Goal: Find specific page/section: Find specific page/section

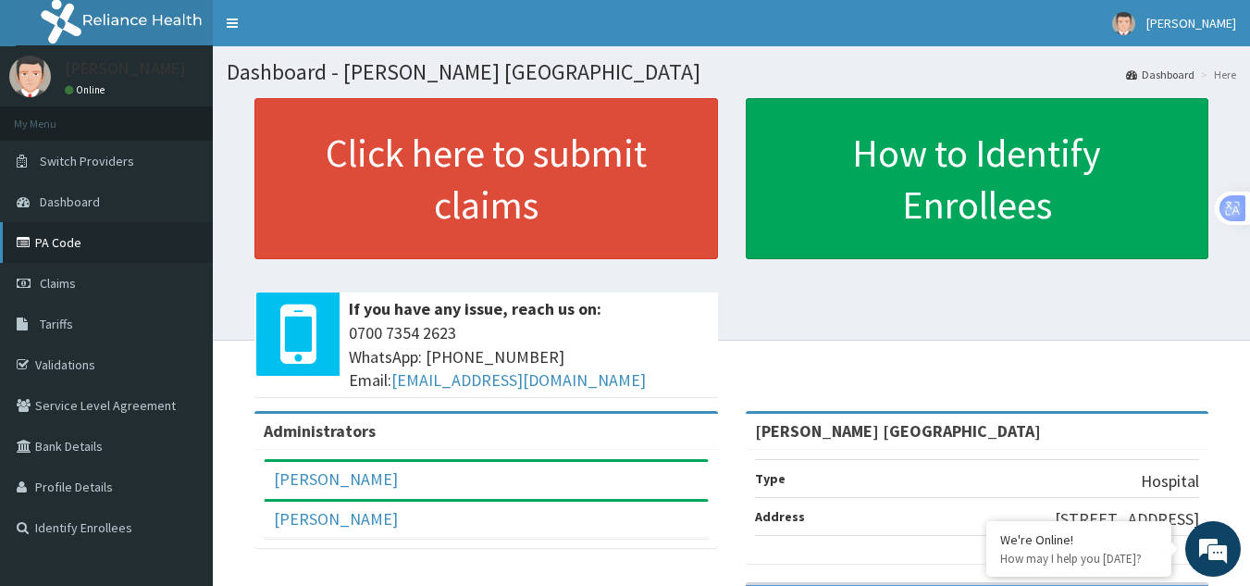
click at [103, 234] on link "PA Code" at bounding box center [106, 242] width 213 height 41
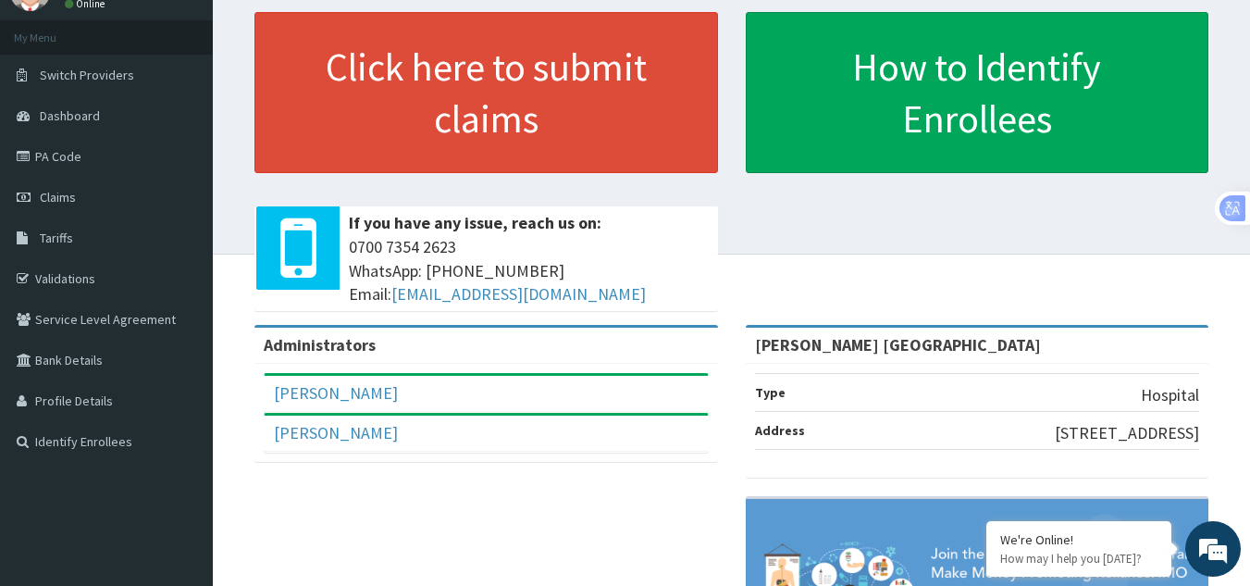
scroll to position [83, 0]
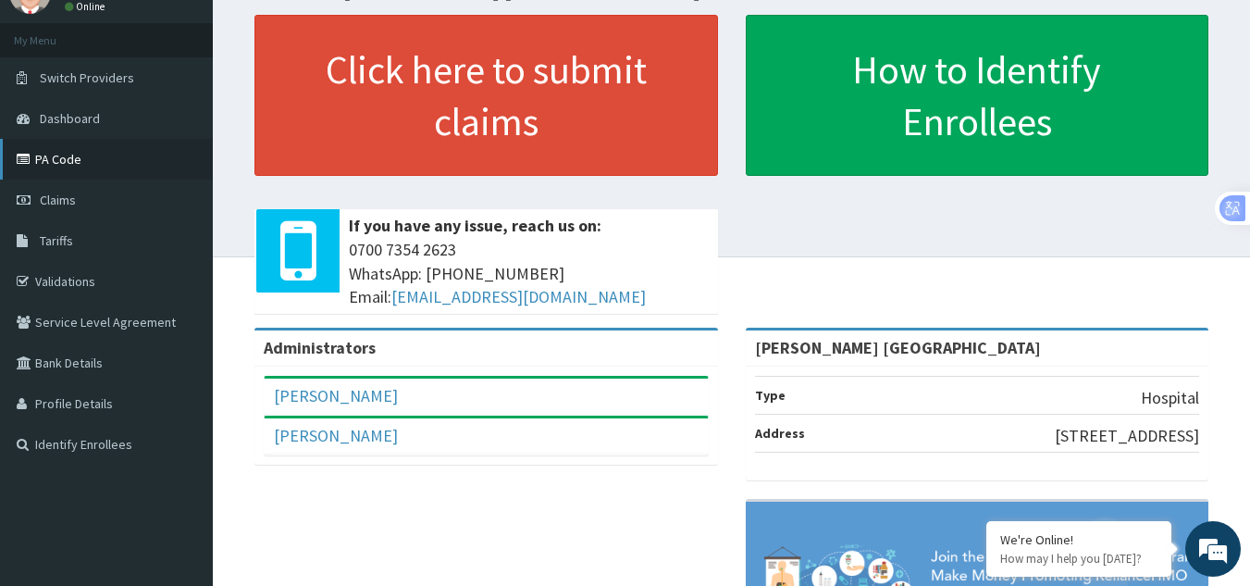
click at [100, 165] on link "PA Code" at bounding box center [106, 159] width 213 height 41
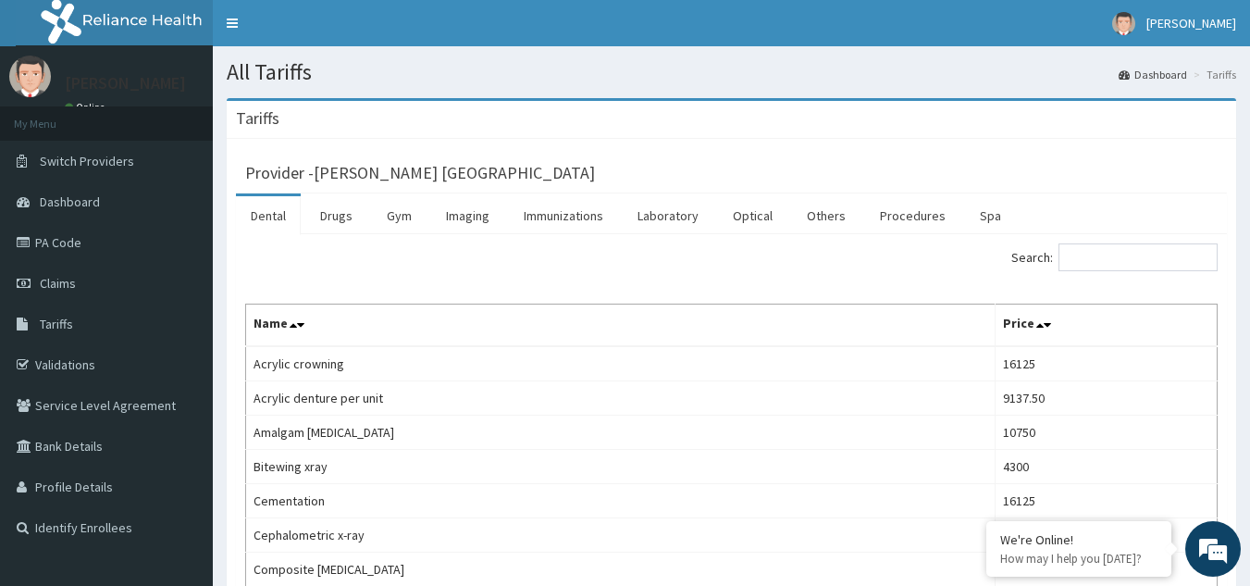
click at [257, 216] on link "Dental" at bounding box center [268, 215] width 65 height 39
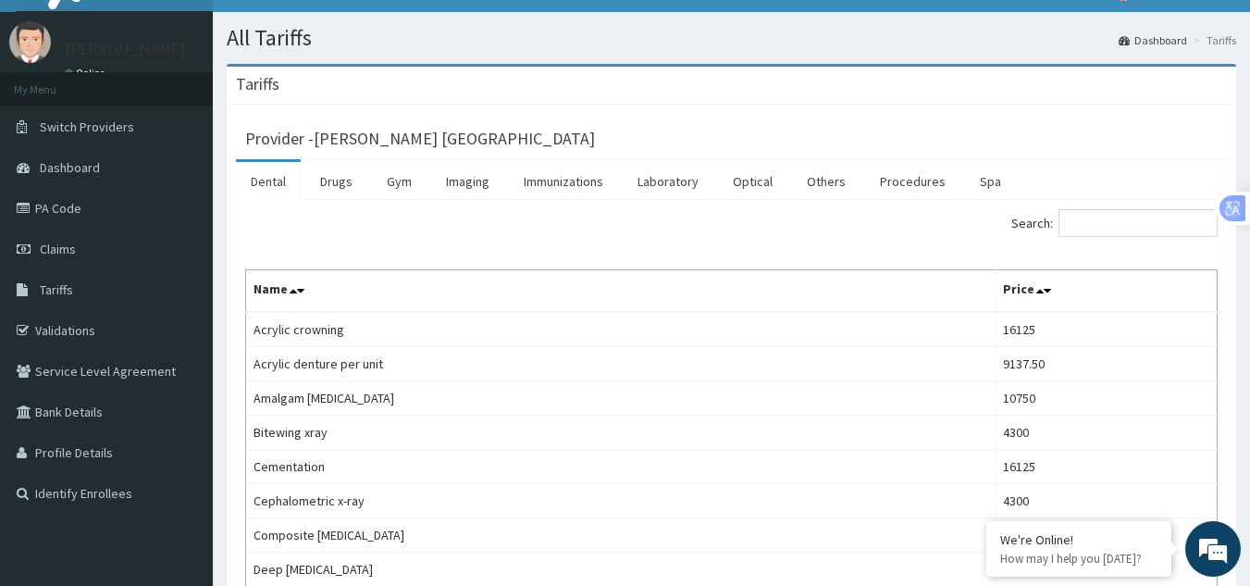
click at [290, 180] on link "Dental" at bounding box center [268, 181] width 65 height 39
drag, startPoint x: 290, startPoint y: 180, endPoint x: 341, endPoint y: 179, distance: 51.8
click at [341, 179] on ul "Dental Drugs Gym Imaging Immunizations Laboratory Optical Others Procedures Spa" at bounding box center [731, 179] width 991 height 41
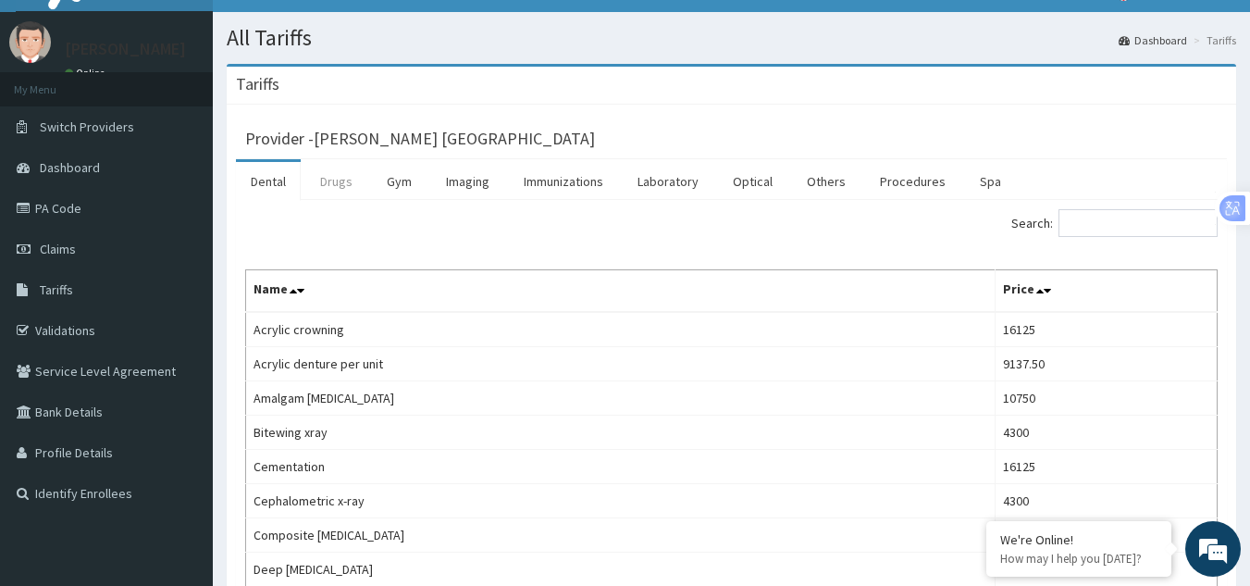
click at [341, 179] on link "Drugs" at bounding box center [336, 181] width 62 height 39
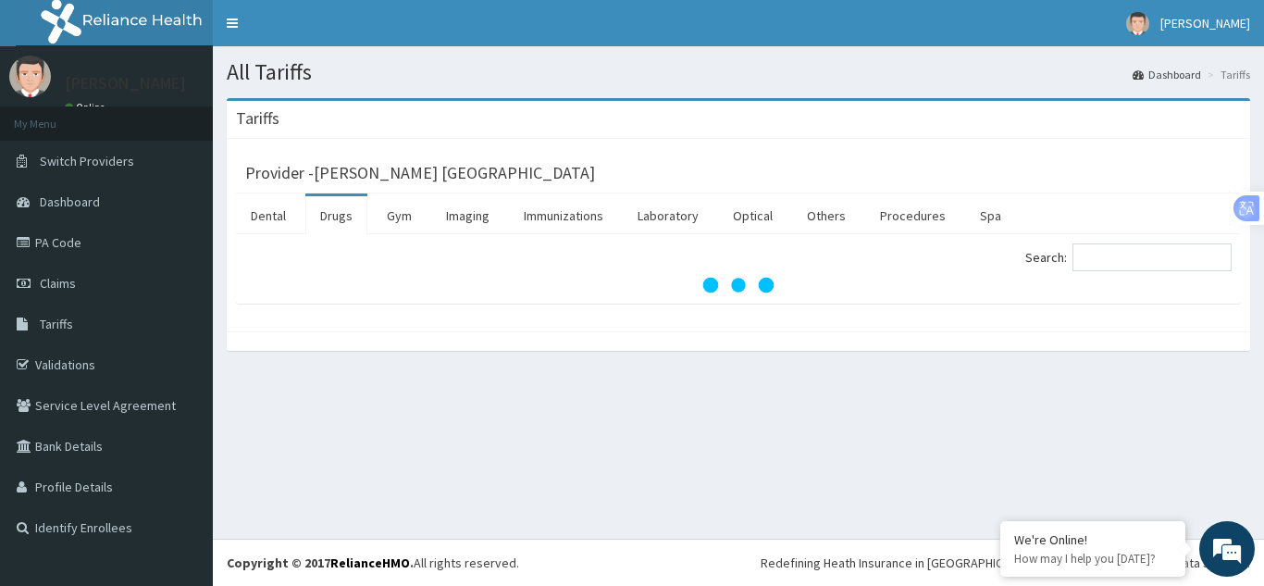
click at [341, 179] on h3 "Provider - Mercy Thomas Oredugba Medical And Dental Centre" at bounding box center [420, 173] width 350 height 17
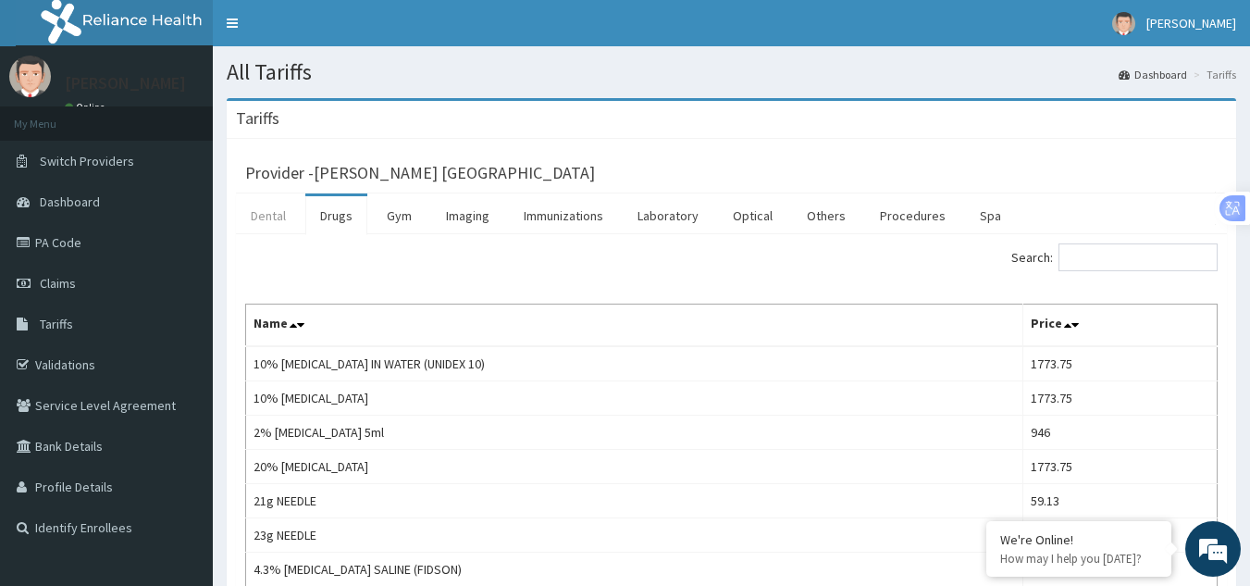
click at [281, 210] on link "Dental" at bounding box center [268, 215] width 65 height 39
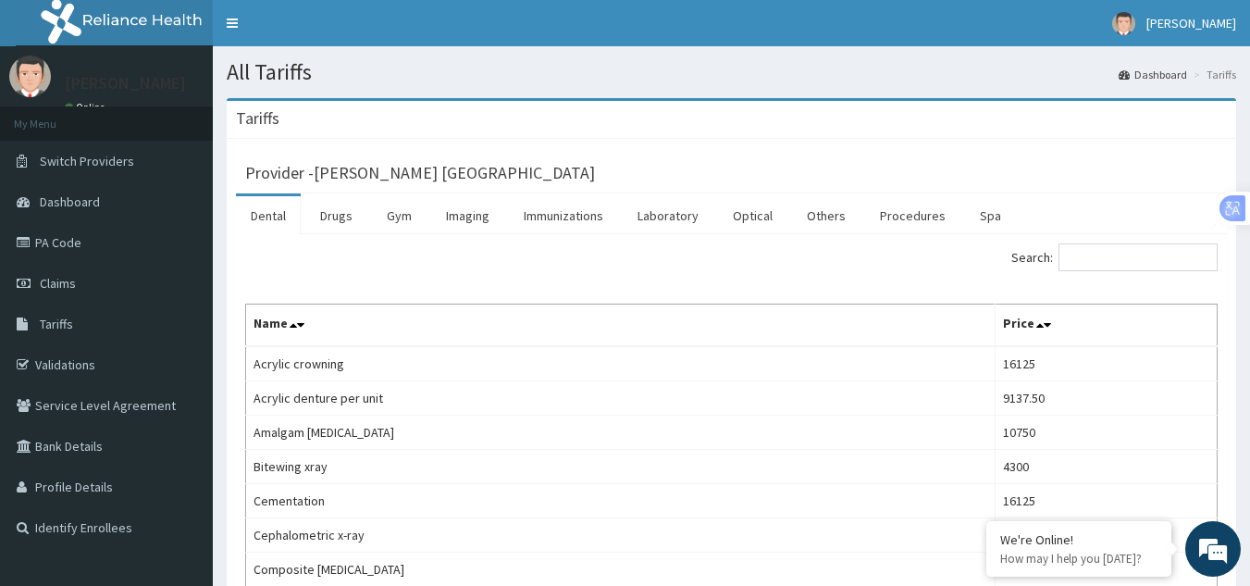
click at [281, 210] on link "Dental" at bounding box center [268, 215] width 65 height 39
click at [76, 232] on link "PA Code" at bounding box center [106, 242] width 213 height 41
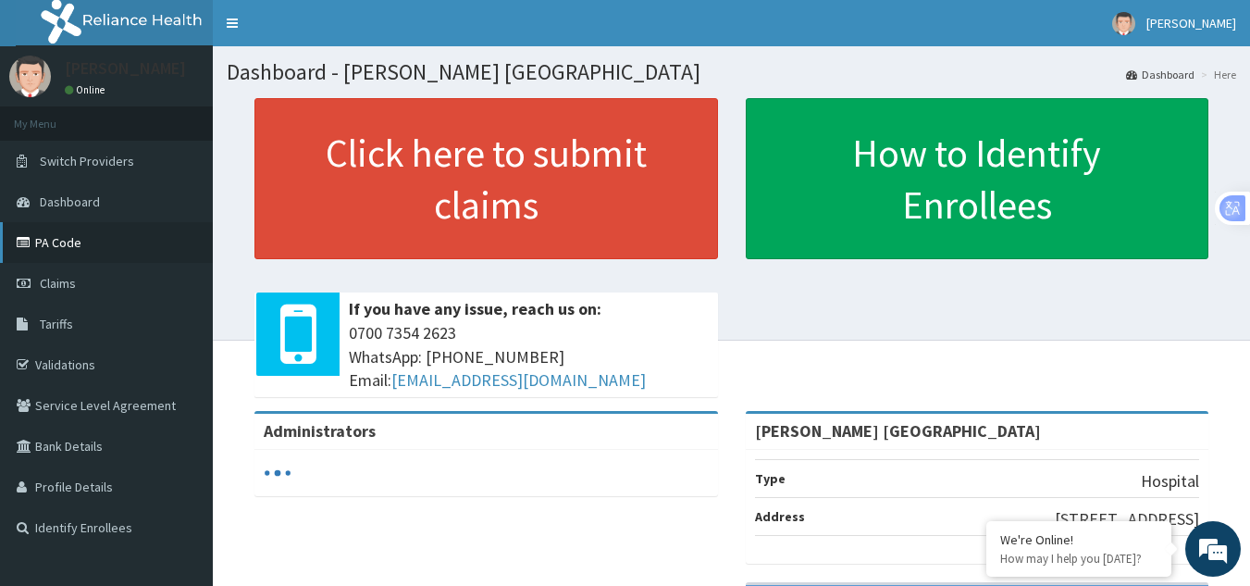
click at [135, 229] on link "PA Code" at bounding box center [106, 242] width 213 height 41
